Goal: Information Seeking & Learning: Check status

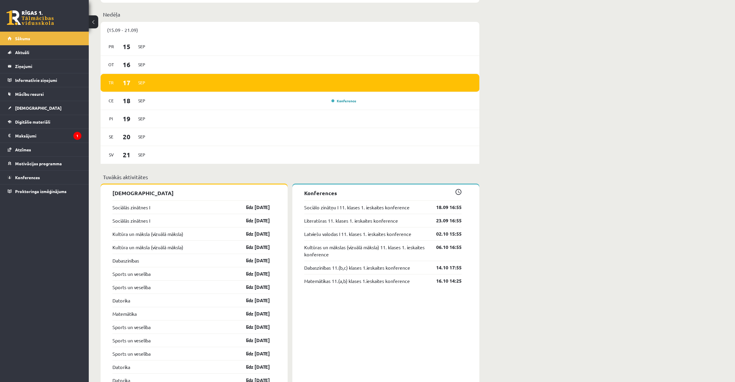
scroll to position [355, 0]
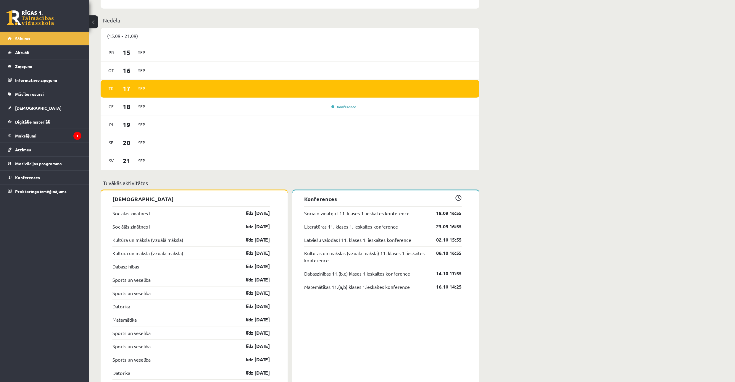
drag, startPoint x: 133, startPoint y: 192, endPoint x: 289, endPoint y: 183, distance: 156.4
click at [25, 152] on span "Atzīmes" at bounding box center [23, 149] width 16 height 5
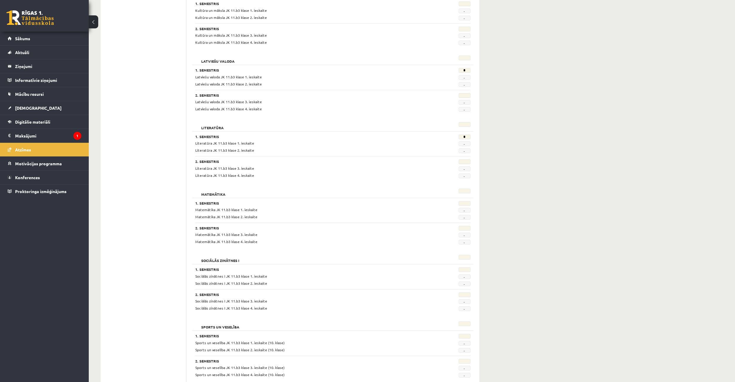
scroll to position [397, 0]
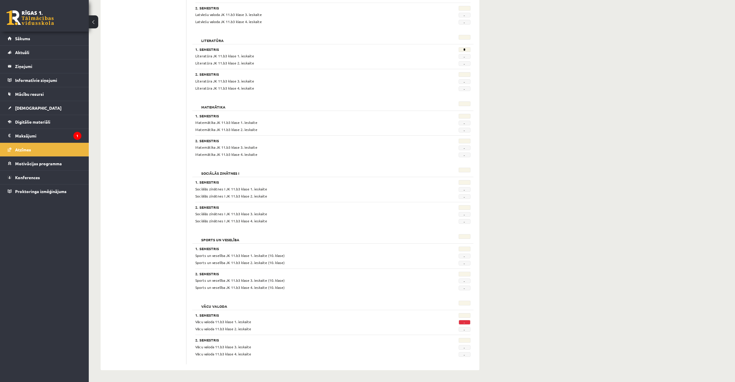
click at [466, 319] on div "-" at bounding box center [450, 322] width 47 height 6
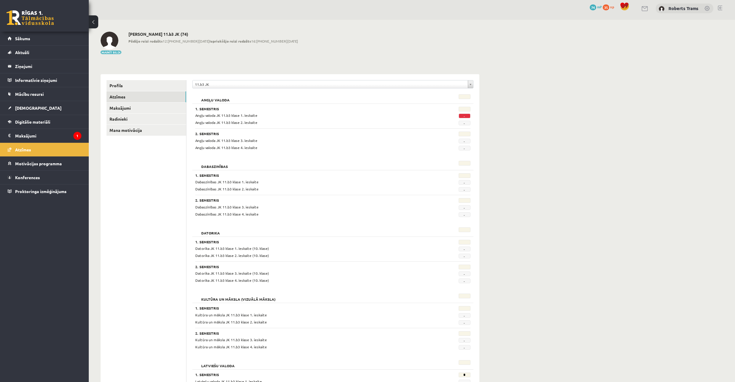
scroll to position [3, 0]
click at [463, 117] on span "-" at bounding box center [464, 116] width 12 height 5
click at [120, 82] on link "Profils" at bounding box center [146, 85] width 80 height 11
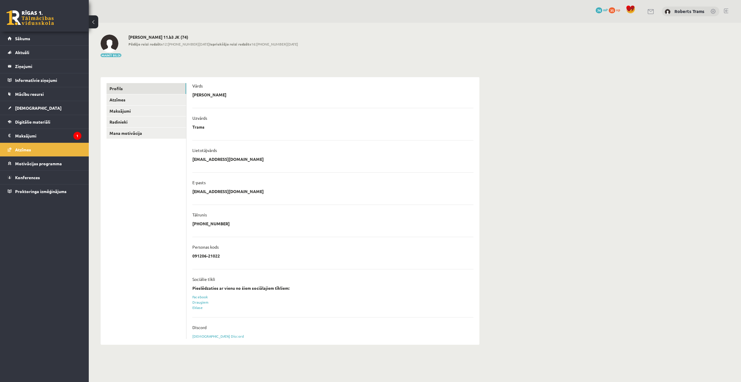
click at [609, 10] on span "35" at bounding box center [611, 10] width 7 height 6
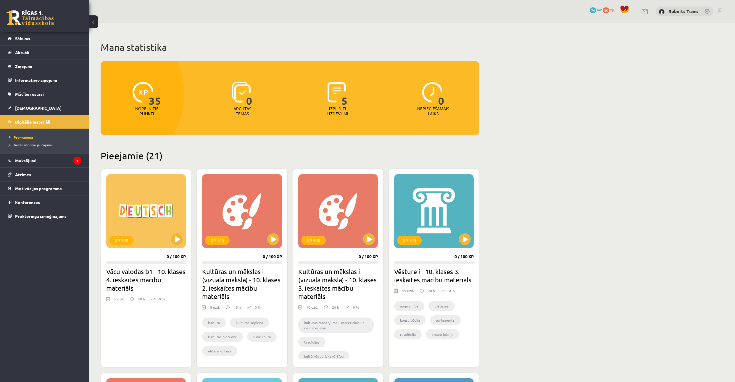
drag, startPoint x: 106, startPoint y: 97, endPoint x: 160, endPoint y: 121, distance: 59.2
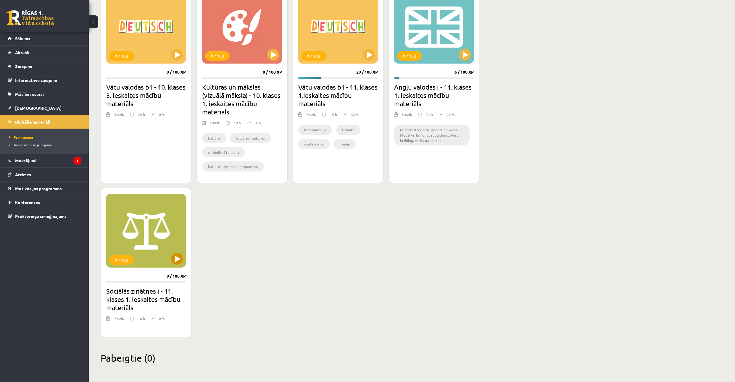
scroll to position [969, 0]
click at [30, 146] on span "Biežāk uzdotie jautājumi" at bounding box center [30, 145] width 43 height 5
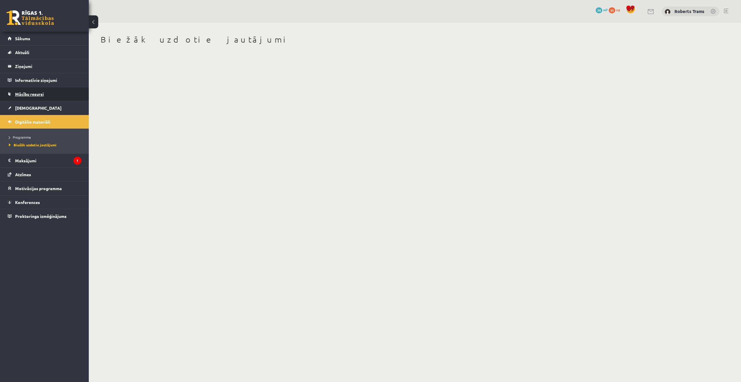
click at [33, 98] on link "Mācību resursi" at bounding box center [45, 94] width 74 height 14
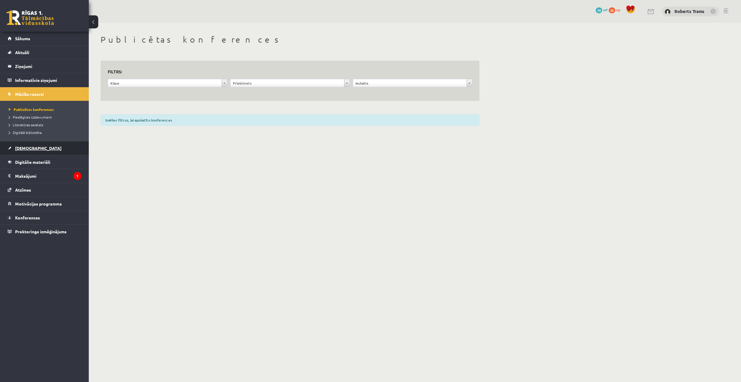
click at [27, 145] on link "[DEMOGRAPHIC_DATA]" at bounding box center [45, 148] width 74 height 14
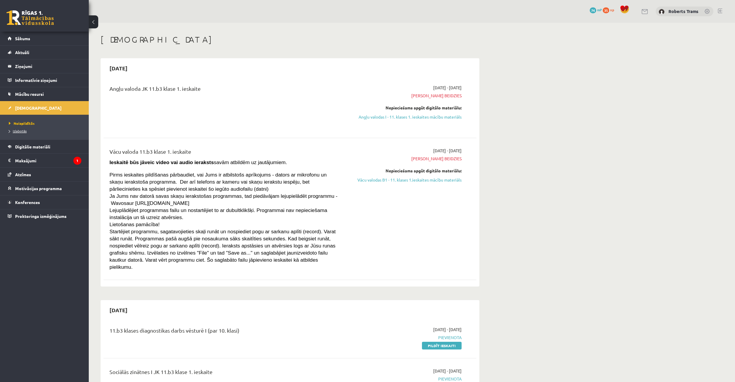
click at [21, 133] on link "Izlabotās" at bounding box center [46, 130] width 74 height 5
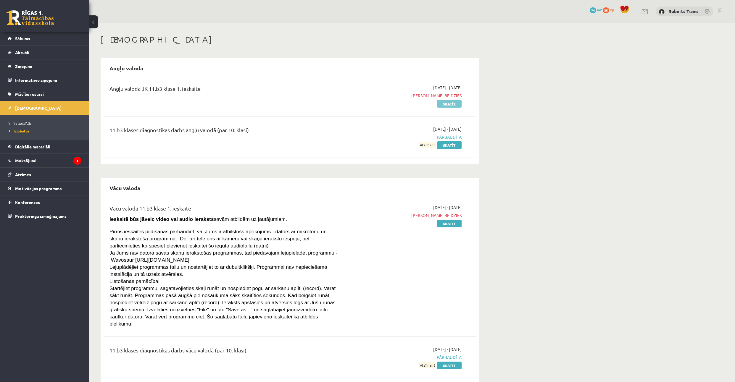
click at [444, 102] on link "Skatīt" at bounding box center [449, 104] width 25 height 8
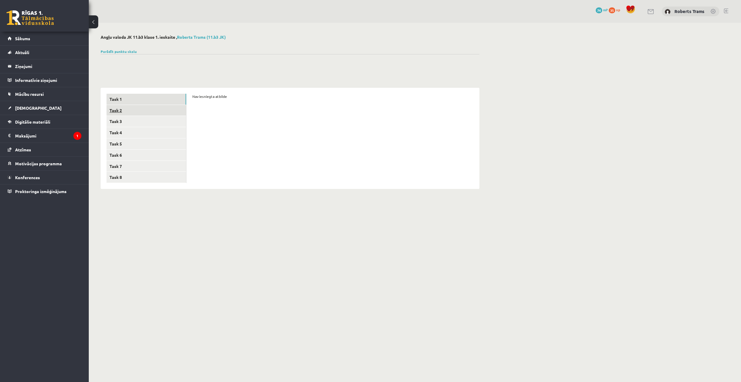
click at [155, 110] on link "Task 2" at bounding box center [146, 110] width 80 height 11
click at [149, 119] on link "Task 3" at bounding box center [146, 121] width 80 height 11
click at [144, 130] on link "Task 4" at bounding box center [146, 132] width 80 height 11
